Goal: Check status: Check status

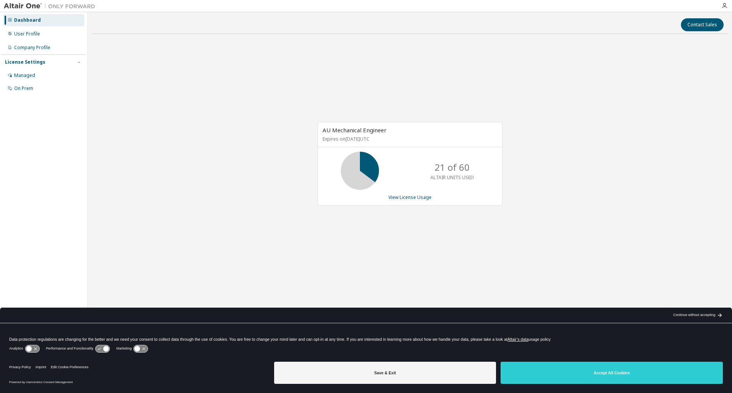
click at [485, 260] on div "AU Mechanical Engineer Expires on [DATE] UTC 21 of 60 ALTAIR UNITS USED View Li…" at bounding box center [410, 168] width 637 height 256
click at [414, 200] on link "View License Usage" at bounding box center [410, 197] width 43 height 6
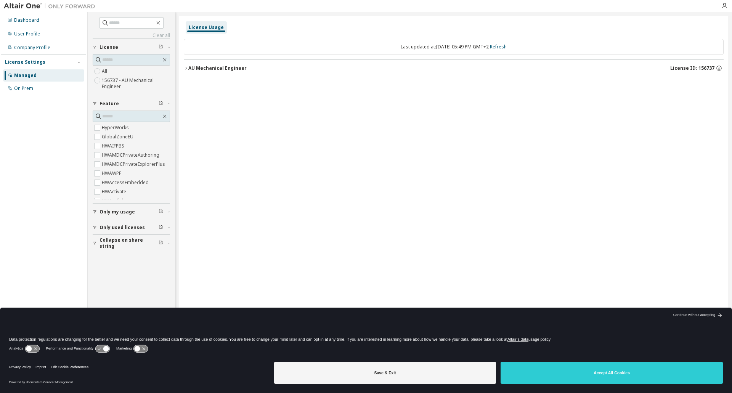
click at [192, 66] on div "AU Mechanical Engineer" at bounding box center [217, 68] width 58 height 6
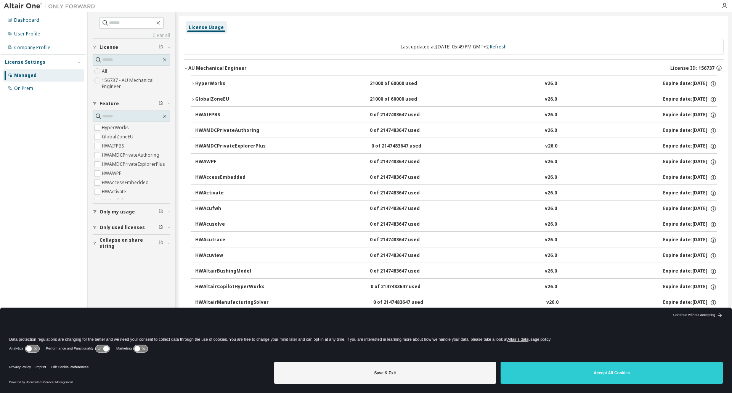
click at [115, 211] on span "Only my usage" at bounding box center [117, 212] width 35 height 6
click at [108, 222] on label "Yes" at bounding box center [106, 223] width 9 height 9
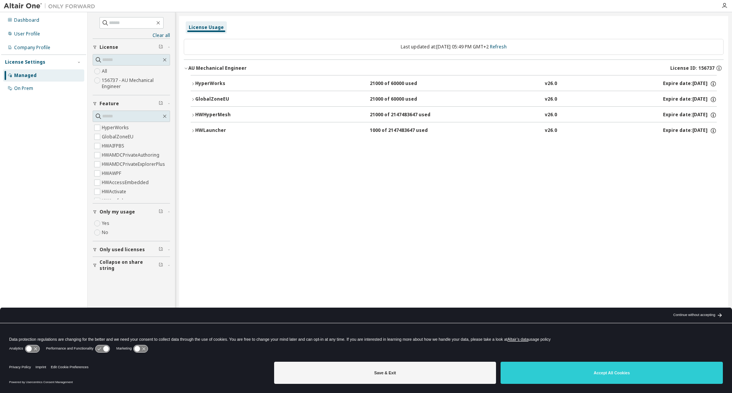
click at [218, 64] on button "AU Mechanical Engineer License ID: 156737" at bounding box center [454, 68] width 540 height 17
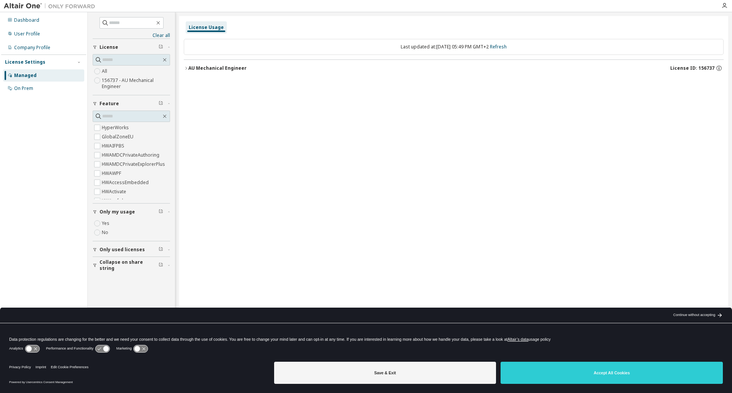
click at [455, 160] on div "License Usage Last updated at: Thu 2025-10-02 05:49 PM GMT+2 Refresh AU Mechani…" at bounding box center [453, 191] width 549 height 351
